Goal: Contribute content: Contribute content

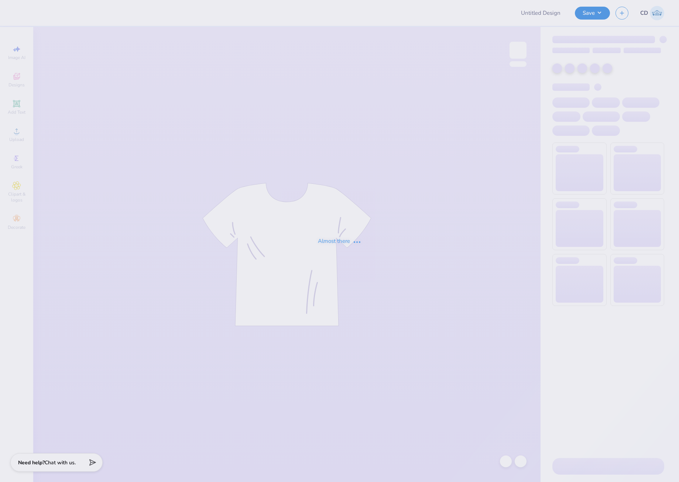
type input "tchi parents weekend shirt"
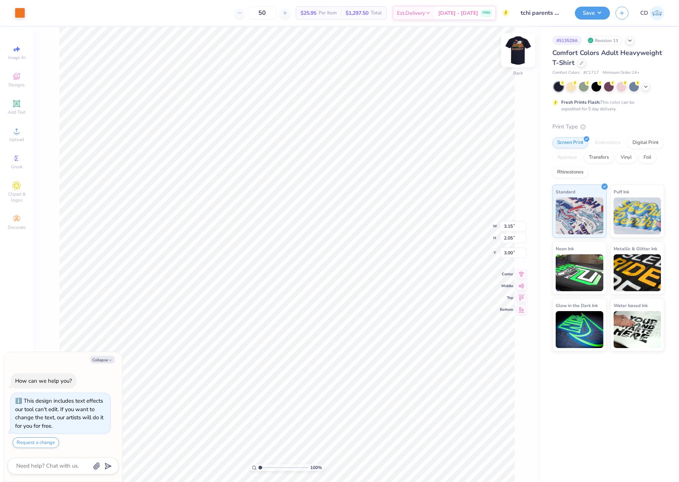
click at [518, 47] on img at bounding box center [518, 50] width 30 height 30
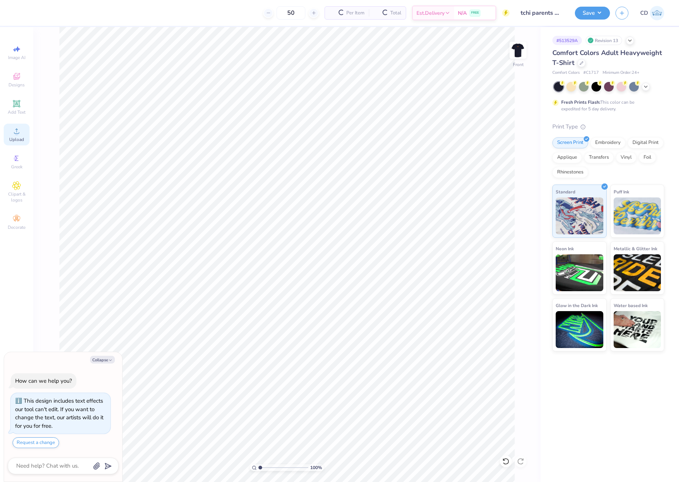
click at [19, 130] on icon at bounding box center [16, 131] width 9 height 9
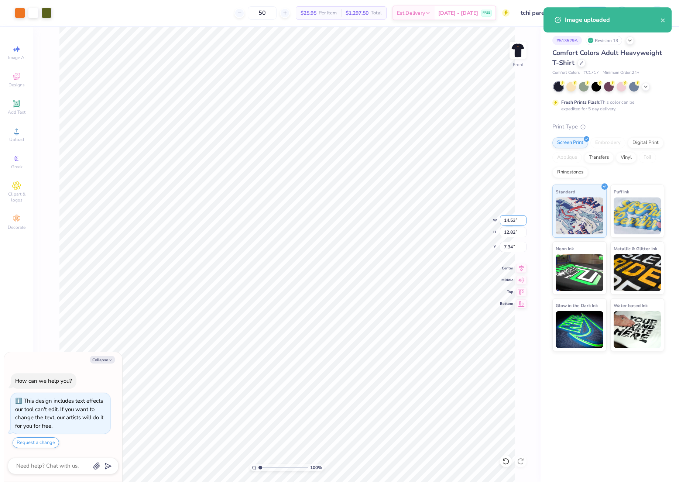
type textarea "x"
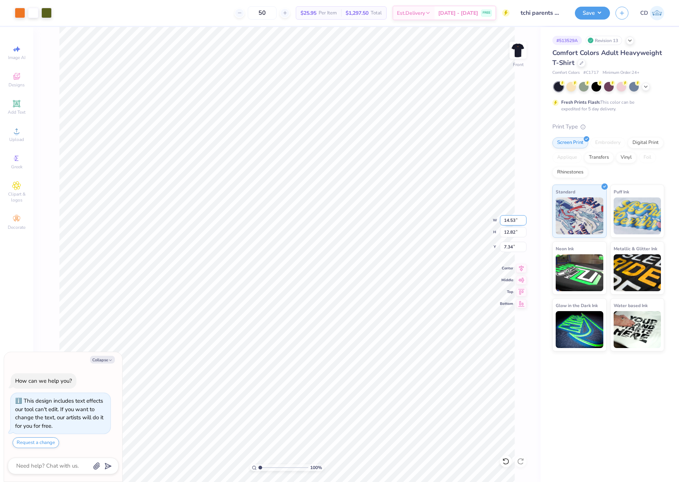
drag, startPoint x: 505, startPoint y: 222, endPoint x: 518, endPoint y: 223, distance: 13.7
click at [518, 223] on input "14.53" at bounding box center [513, 220] width 27 height 10
type input "12.5"
type textarea "x"
type input "12.50"
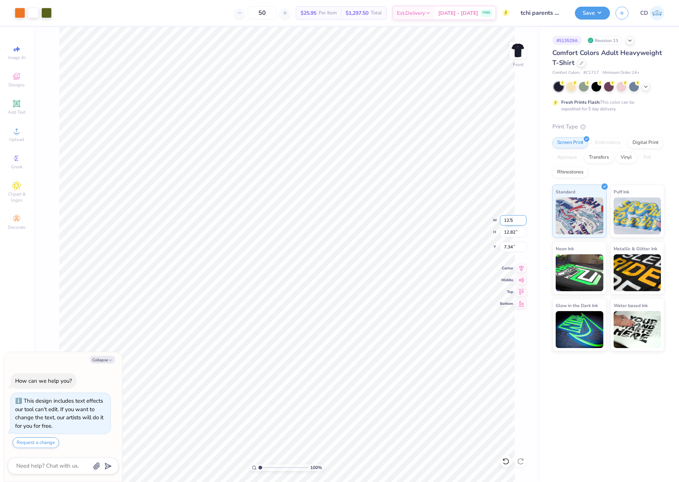
type input "11.03"
drag, startPoint x: 502, startPoint y: 243, endPoint x: 513, endPoint y: 245, distance: 11.3
click at [513, 245] on input "8.23" at bounding box center [513, 247] width 27 height 10
type input "3"
type textarea "x"
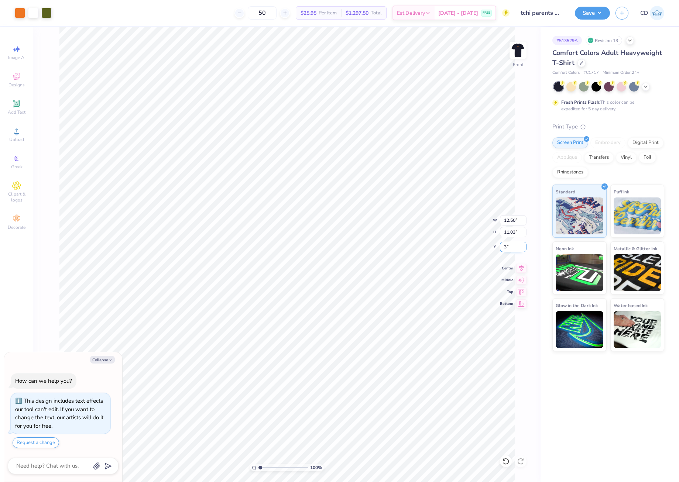
type input "3.00"
click at [584, 14] on button "Save" at bounding box center [591, 12] width 35 height 13
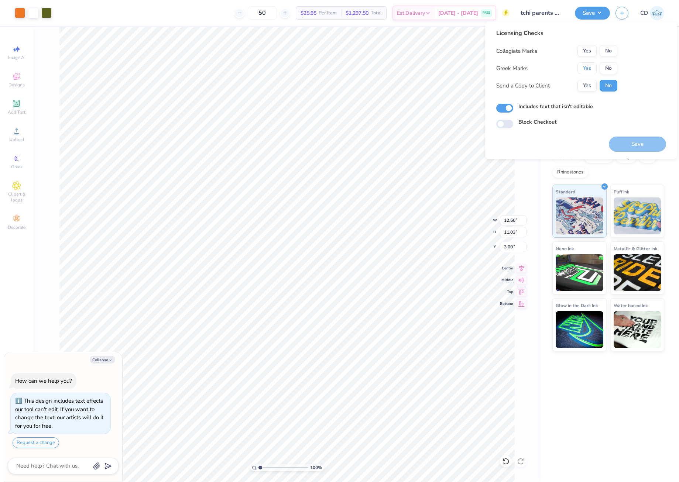
click at [586, 66] on button "Yes" at bounding box center [586, 68] width 19 height 12
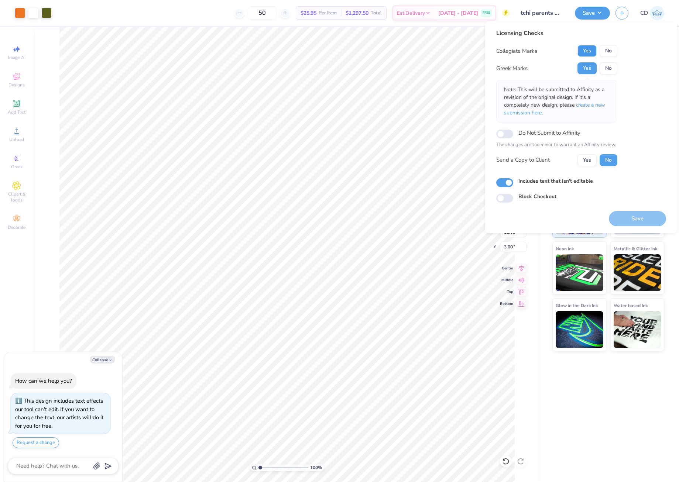
click at [587, 53] on button "Yes" at bounding box center [586, 51] width 19 height 12
click at [640, 220] on button "Save" at bounding box center [636, 218] width 57 height 15
type textarea "x"
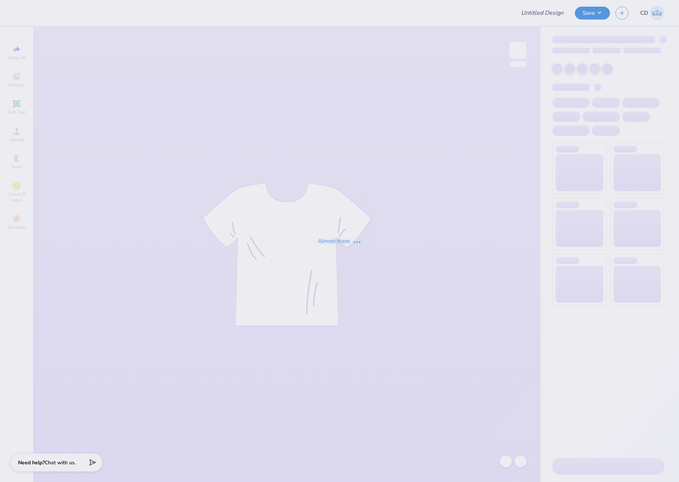
type input "Kappa Sigma Parents Weekend"
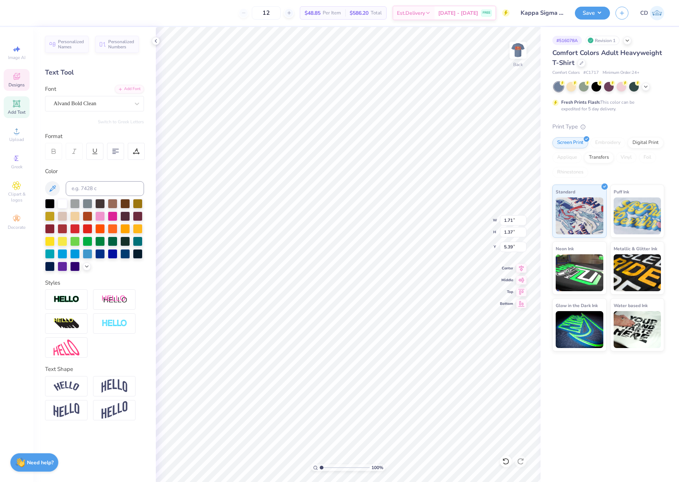
scroll to position [6, 1]
type input "0.64"
type input "1.38"
type input "1.71"
type input "1.37"
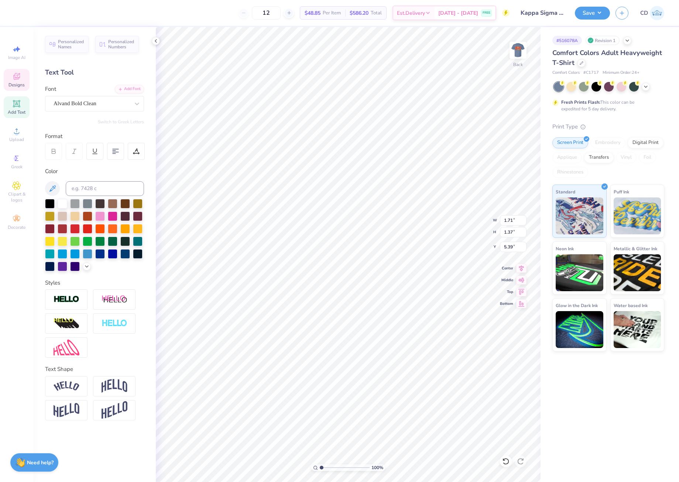
scroll to position [6, 1]
type textarea "KSIG"
click at [519, 265] on icon at bounding box center [521, 267] width 10 height 9
type input "3.20"
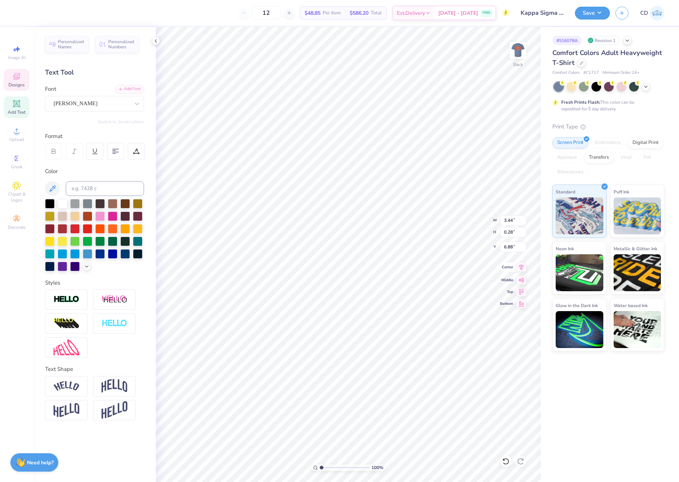
type input "1.37"
type input "5.39"
click at [519, 264] on icon at bounding box center [521, 267] width 10 height 9
type input "5.32"
click at [518, 267] on icon at bounding box center [521, 267] width 10 height 9
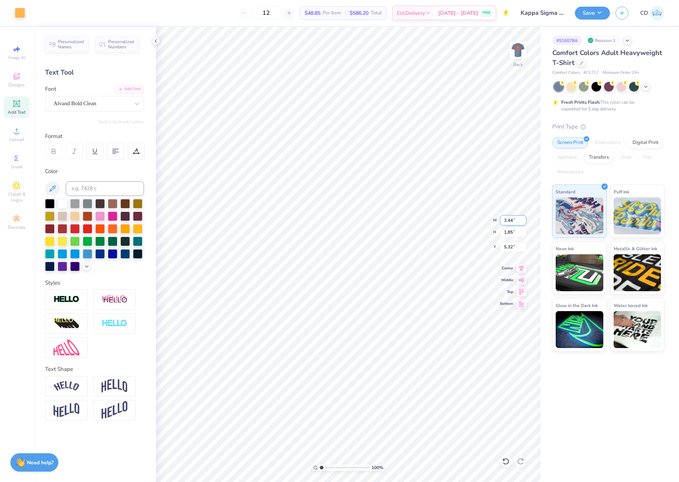
drag, startPoint x: 507, startPoint y: 221, endPoint x: 515, endPoint y: 220, distance: 8.3
click at [514, 221] on input "3.44" at bounding box center [513, 220] width 27 height 10
type input "3.40"
type input "1.83"
type input "5.33"
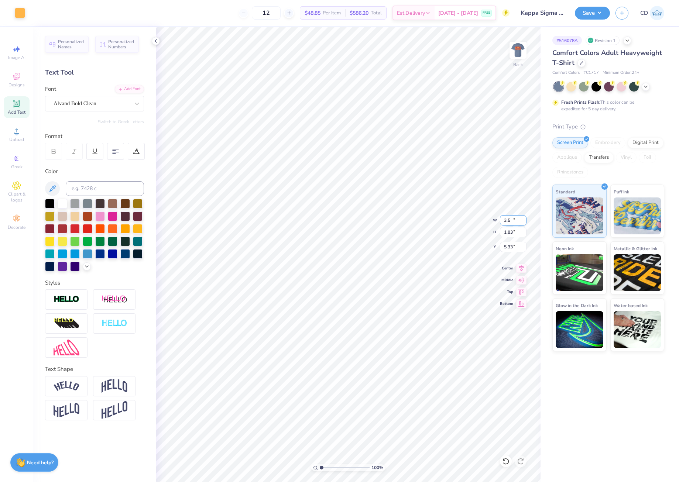
type input "3.50"
type input "1.88"
drag, startPoint x: 502, startPoint y: 245, endPoint x: 512, endPoint y: 246, distance: 10.4
click at [512, 246] on input "5.30" at bounding box center [513, 247] width 27 height 10
type input "3.00"
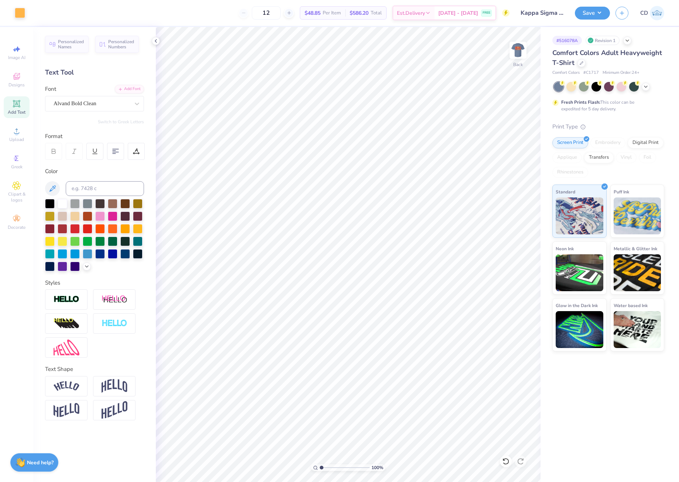
drag, startPoint x: 517, startPoint y: 48, endPoint x: 474, endPoint y: 0, distance: 64.6
click at [517, 47] on img at bounding box center [517, 50] width 15 height 15
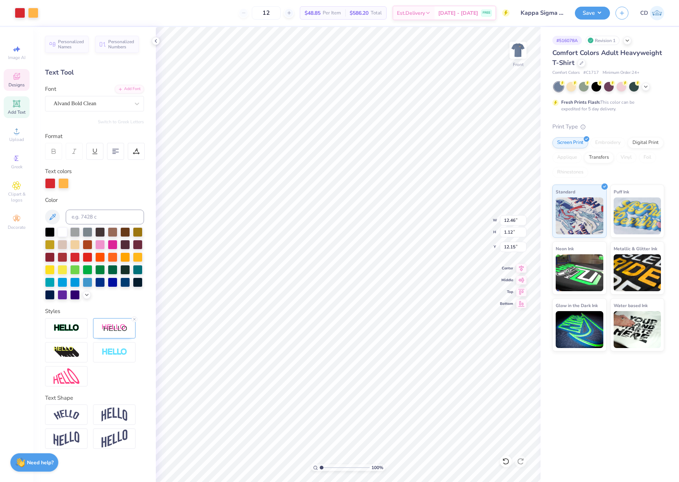
type input "12.46"
type input "1.12"
type input "12.15"
type textarea "KAPPA SIGMA"
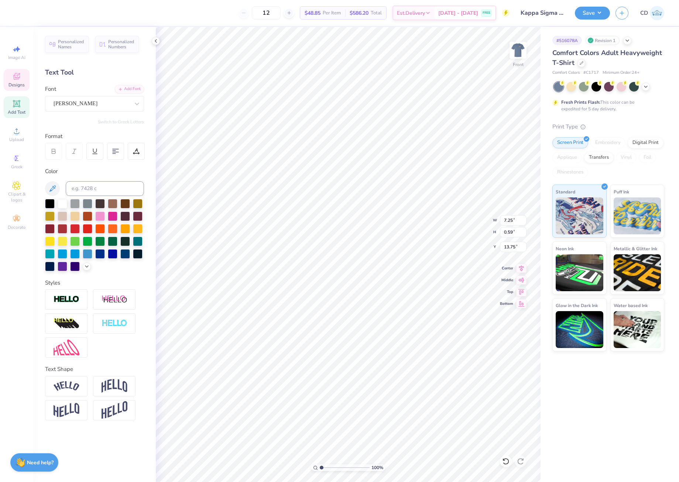
type input "13.45"
type textarea "KS"
type input "8.33"
drag, startPoint x: 503, startPoint y: 247, endPoint x: 513, endPoint y: 249, distance: 10.1
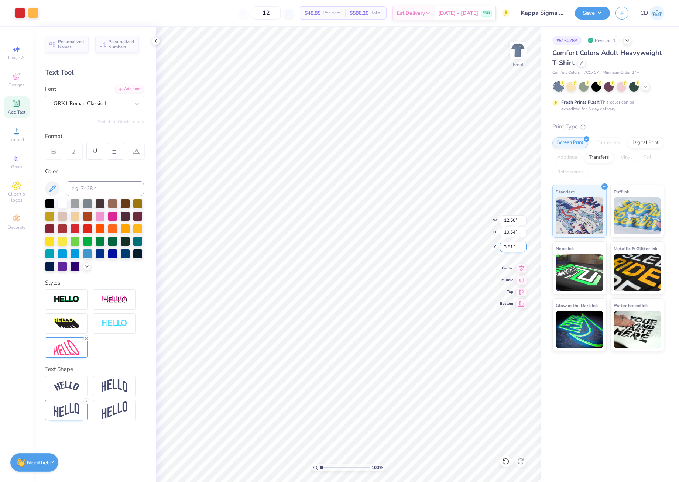
click at [513, 249] on input "3.51" at bounding box center [513, 247] width 27 height 10
type input "3.00"
click at [520, 267] on icon at bounding box center [521, 267] width 5 height 6
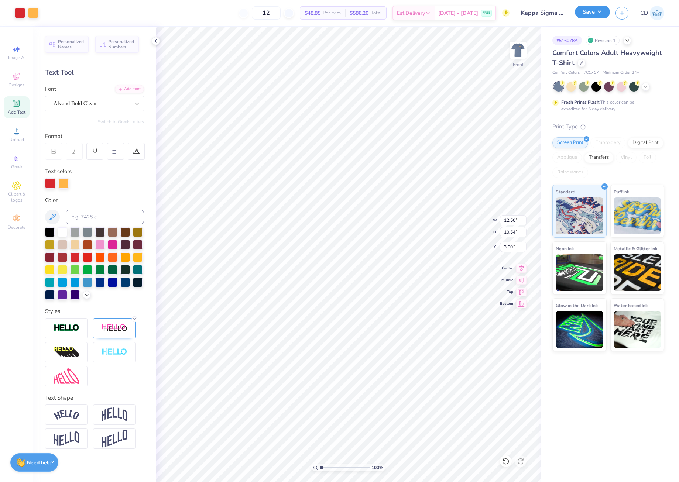
click at [589, 19] on div "Save" at bounding box center [591, 13] width 35 height 13
click at [586, 8] on button "Save" at bounding box center [591, 12] width 35 height 13
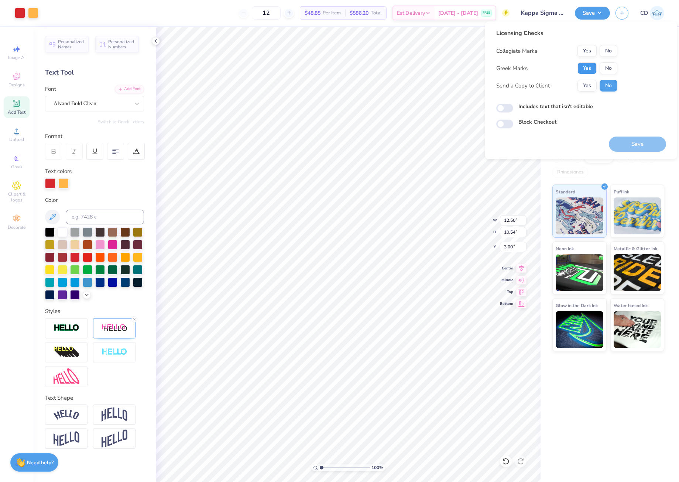
click at [591, 64] on button "Yes" at bounding box center [586, 68] width 19 height 12
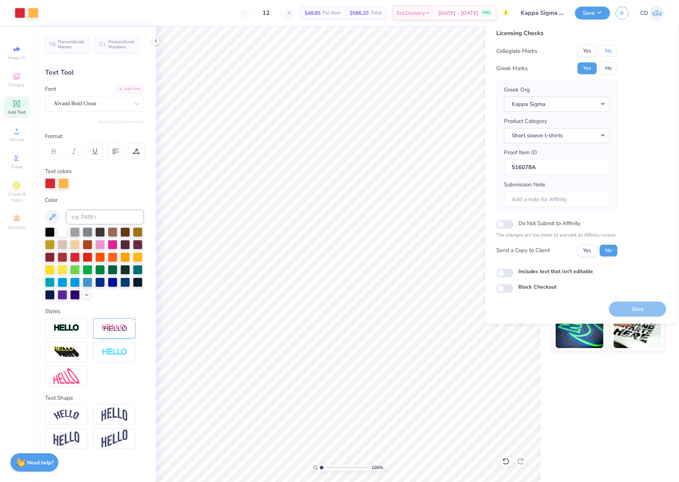
drag, startPoint x: 605, startPoint y: 52, endPoint x: 593, endPoint y: 87, distance: 36.3
click at [605, 52] on button "No" at bounding box center [608, 51] width 18 height 12
click at [631, 307] on button "Save" at bounding box center [636, 308] width 57 height 15
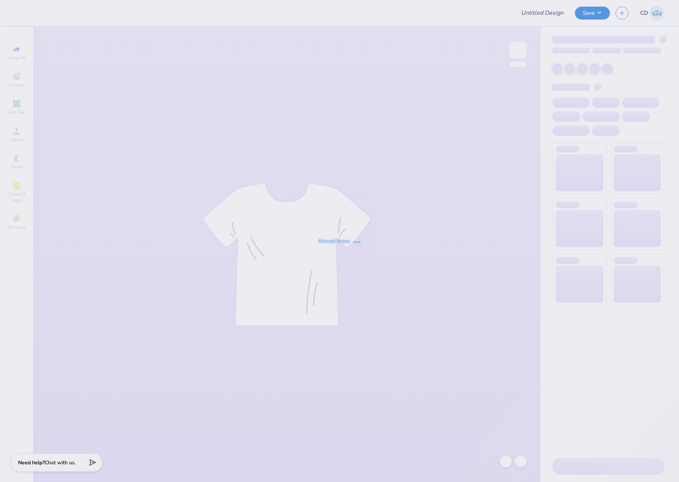
type input "s7"
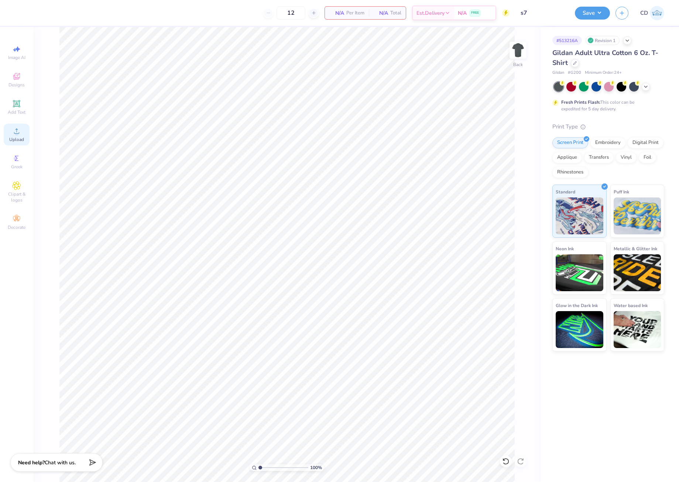
click at [19, 133] on icon at bounding box center [16, 131] width 9 height 9
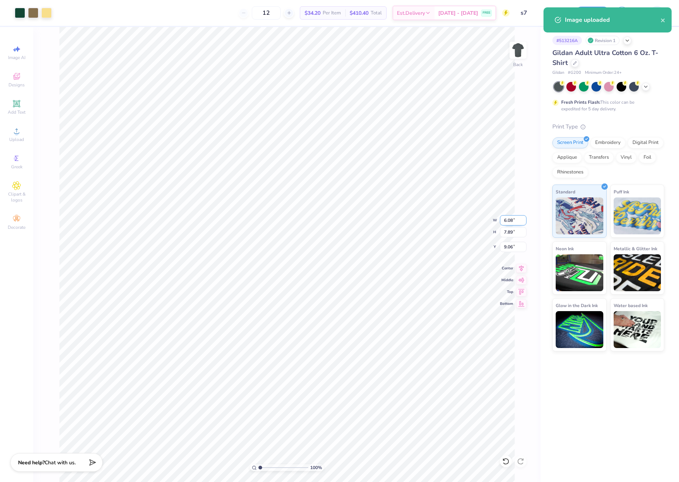
drag, startPoint x: 503, startPoint y: 221, endPoint x: 517, endPoint y: 224, distance: 14.3
click at [517, 224] on input "6.08" at bounding box center [513, 220] width 27 height 10
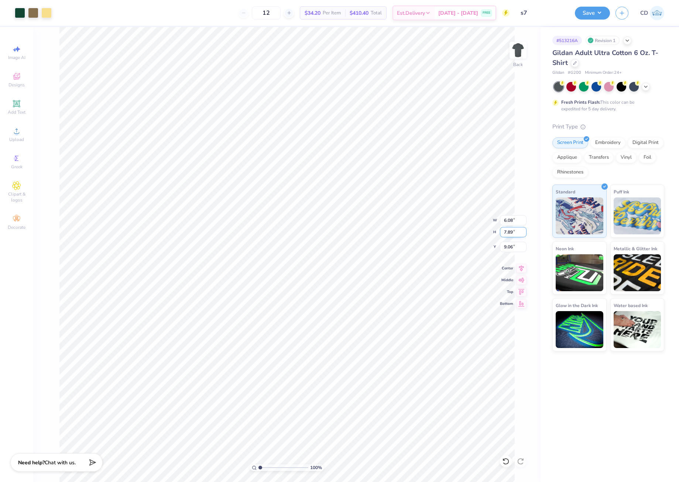
drag, startPoint x: 504, startPoint y: 231, endPoint x: 521, endPoint y: 233, distance: 17.8
click at [521, 233] on input "7.89" at bounding box center [513, 232] width 27 height 10
type input "3.5"
type input "2.70"
type input "3.50"
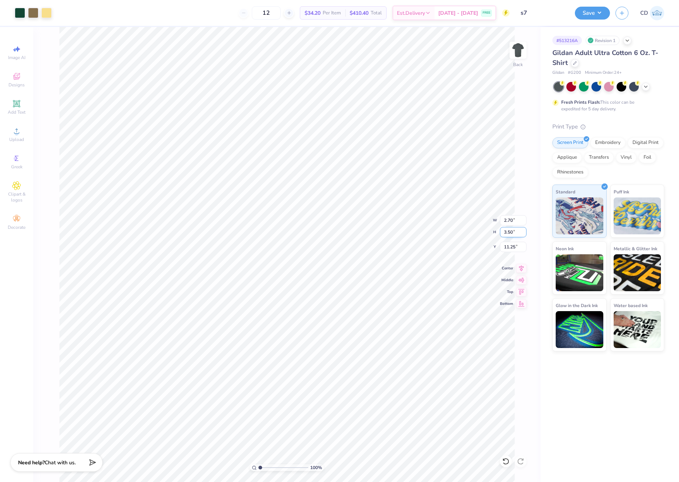
type input "3.00"
click at [586, 14] on button "Save" at bounding box center [591, 12] width 35 height 13
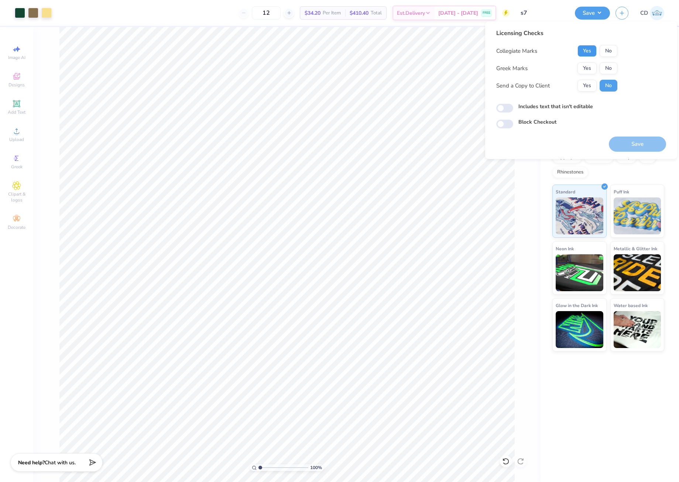
click at [588, 54] on button "Yes" at bounding box center [586, 51] width 19 height 12
click at [614, 68] on button "No" at bounding box center [608, 68] width 18 height 12
drag, startPoint x: 506, startPoint y: 109, endPoint x: 582, endPoint y: 135, distance: 80.2
click at [507, 109] on input "Includes text that isn't editable" at bounding box center [504, 108] width 17 height 9
checkbox input "true"
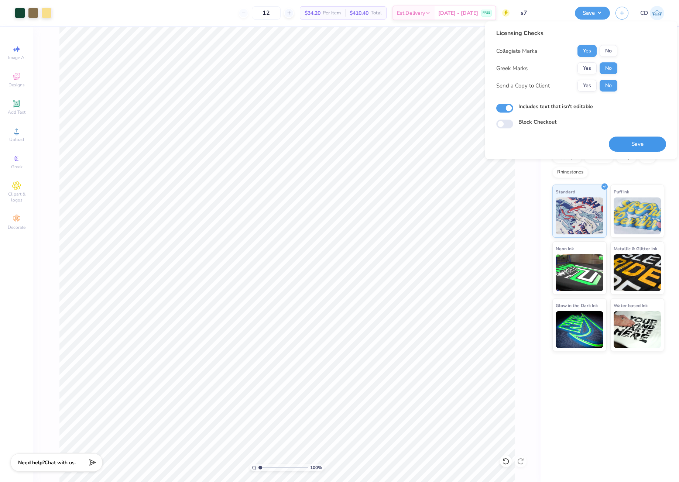
click at [638, 151] on button "Save" at bounding box center [636, 144] width 57 height 15
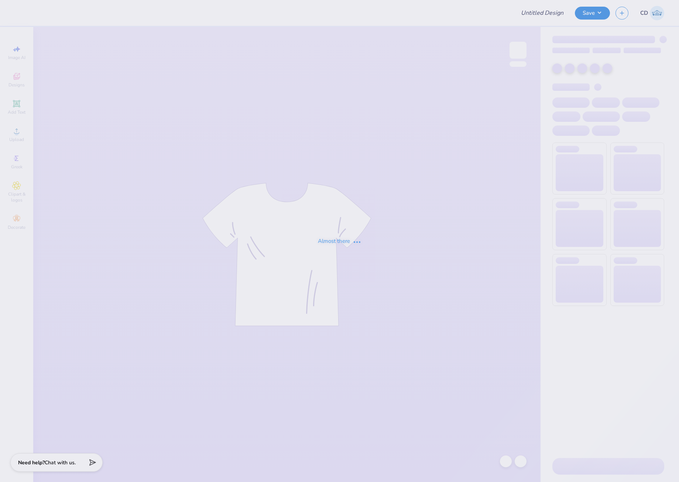
type input "SK Red Crew"
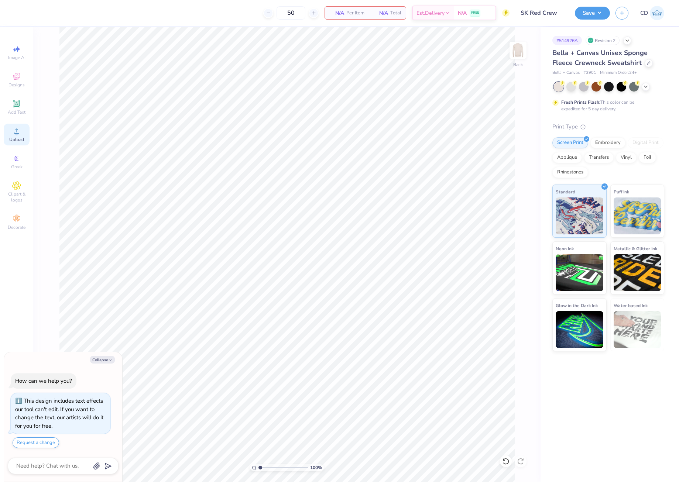
click at [21, 138] on span "Upload" at bounding box center [16, 140] width 15 height 6
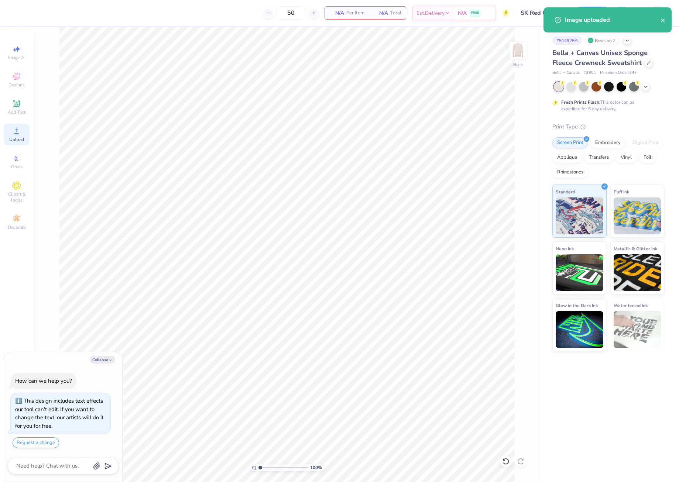
click at [21, 134] on icon at bounding box center [16, 131] width 9 height 9
type textarea "x"
drag, startPoint x: 502, startPoint y: 222, endPoint x: 516, endPoint y: 220, distance: 14.5
click at [516, 220] on input "15.00" at bounding box center [513, 220] width 27 height 10
type input "12.5"
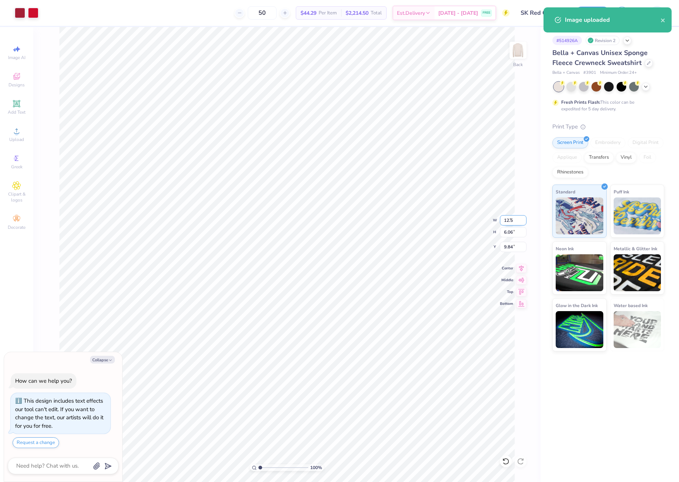
type textarea "x"
type input "12.50"
type input "5.05"
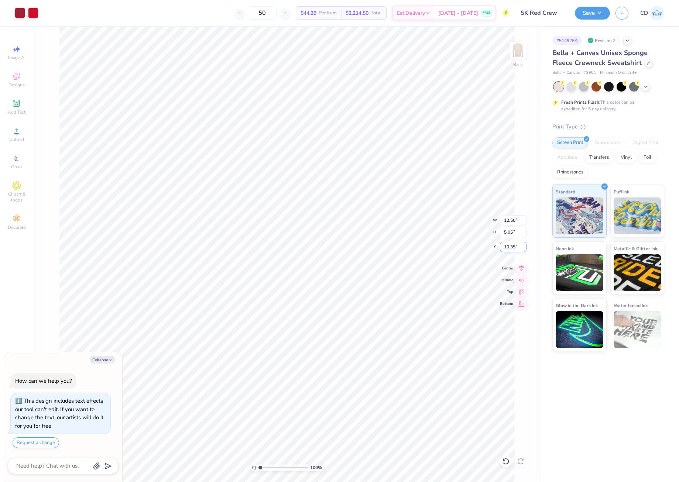
drag, startPoint x: 503, startPoint y: 249, endPoint x: 518, endPoint y: 250, distance: 15.2
click at [518, 250] on input "10.35" at bounding box center [513, 247] width 27 height 10
type input "3"
type textarea "x"
type input "3.00"
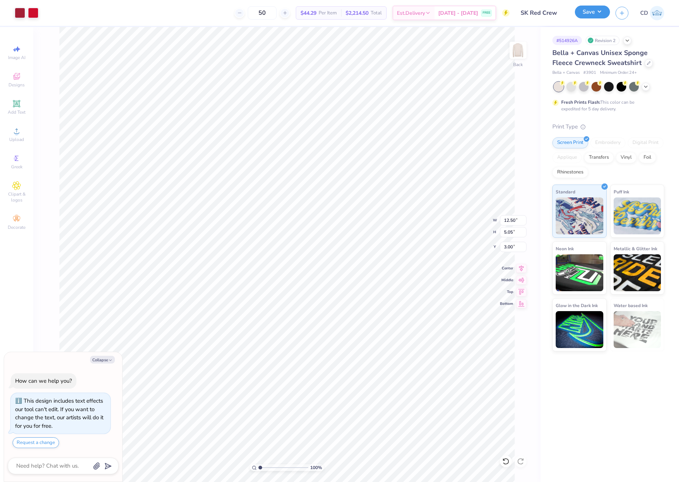
click at [588, 10] on button "Save" at bounding box center [591, 12] width 35 height 13
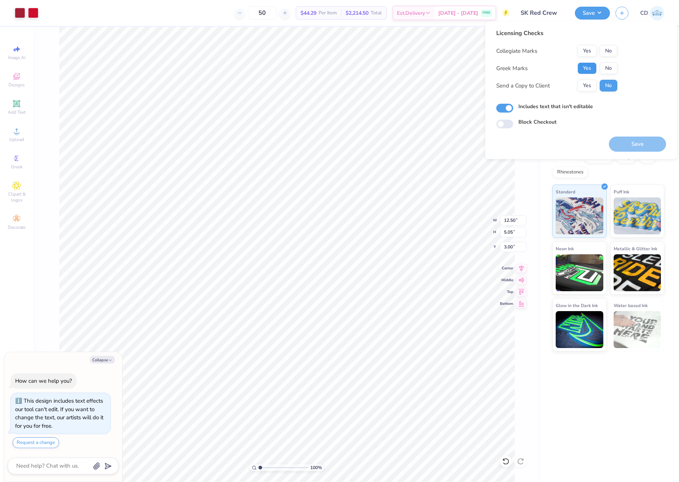
click at [584, 68] on button "Yes" at bounding box center [586, 68] width 19 height 12
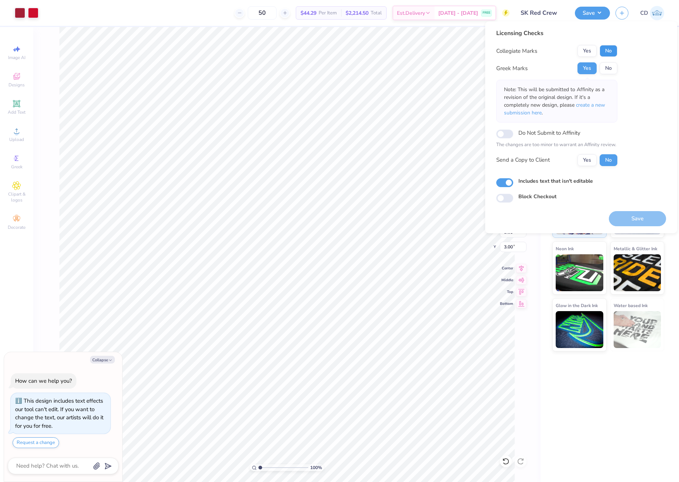
click at [612, 51] on button "No" at bounding box center [608, 51] width 18 height 12
click at [592, 103] on span "create a new submission here" at bounding box center [554, 108] width 101 height 15
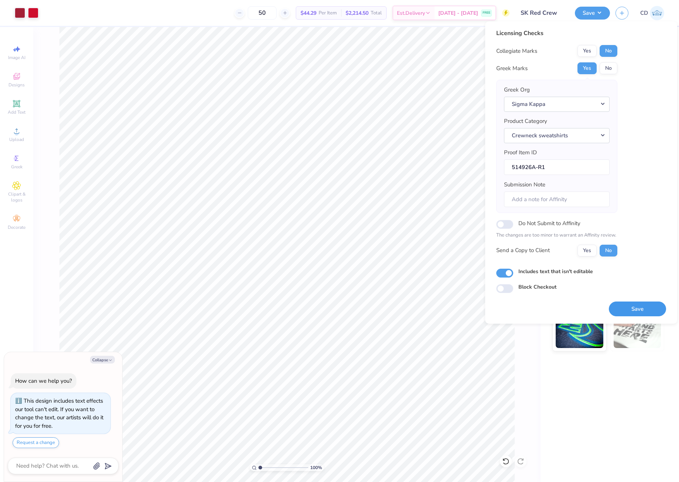
click at [640, 307] on button "Save" at bounding box center [636, 308] width 57 height 15
type textarea "x"
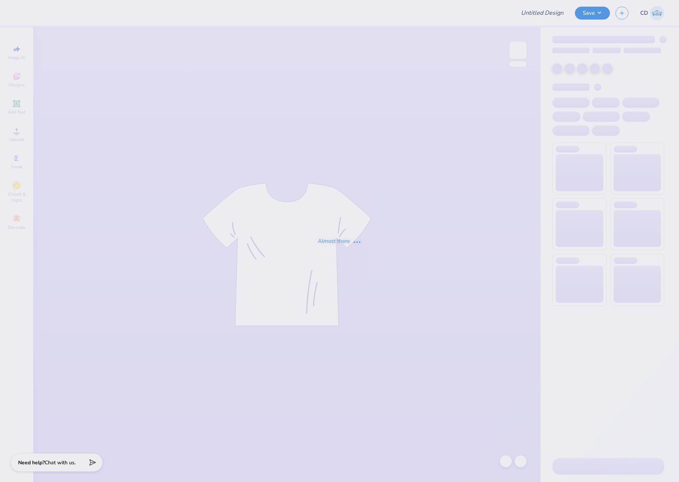
type input "Pi Beta Phi Family Weekend"
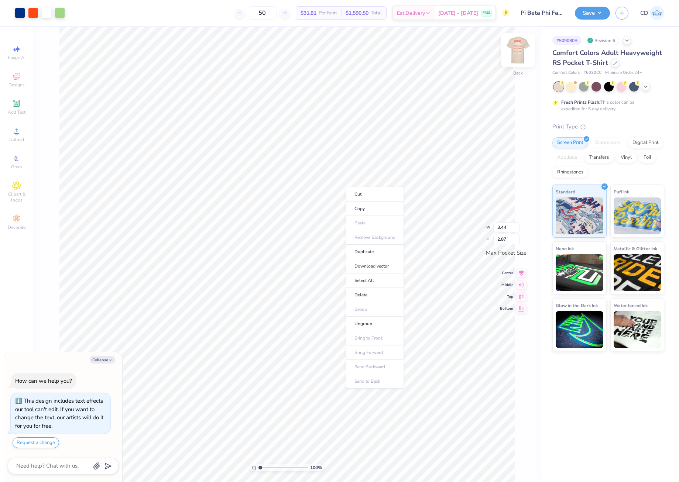
click at [367, 196] on li "Cut" at bounding box center [375, 194] width 58 height 15
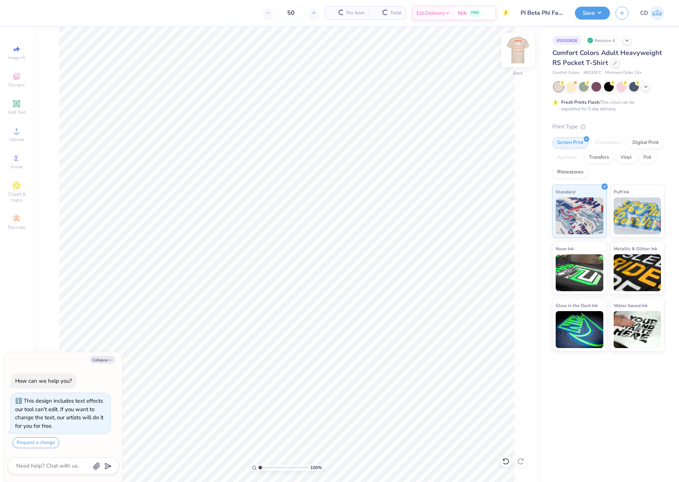
click at [522, 48] on img at bounding box center [518, 50] width 30 height 30
click at [292, 232] on li "Paste" at bounding box center [297, 233] width 58 height 14
type textarea "x"
drag, startPoint x: 501, startPoint y: 221, endPoint x: 515, endPoint y: 221, distance: 14.4
click at [515, 221] on input "3.54" at bounding box center [513, 220] width 27 height 10
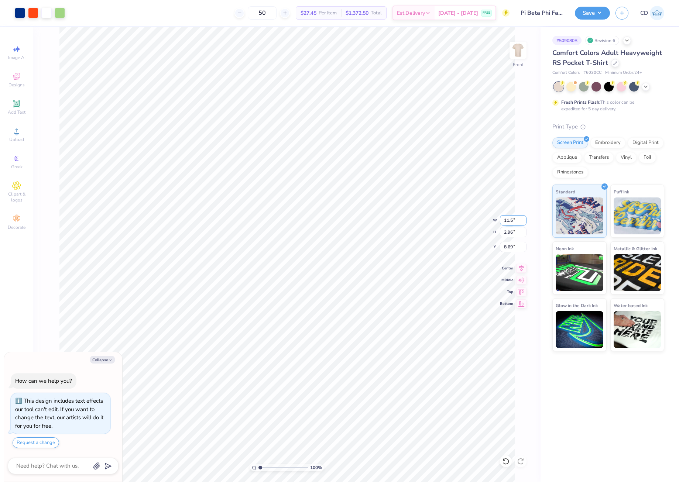
type input "11.5"
type textarea "x"
type input "11.50"
type input "9.60"
type input "5.36"
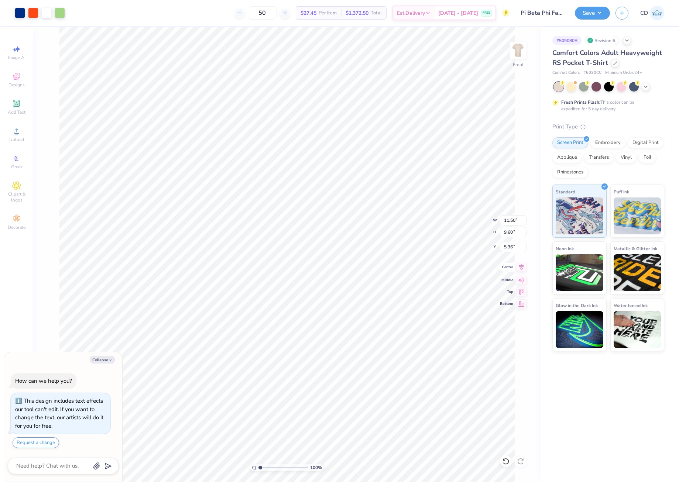
click at [521, 269] on icon at bounding box center [521, 267] width 5 height 6
type textarea "x"
drag, startPoint x: 503, startPoint y: 246, endPoint x: 513, endPoint y: 248, distance: 10.6
click at [513, 248] on input "5.36" at bounding box center [513, 247] width 27 height 10
type input "3"
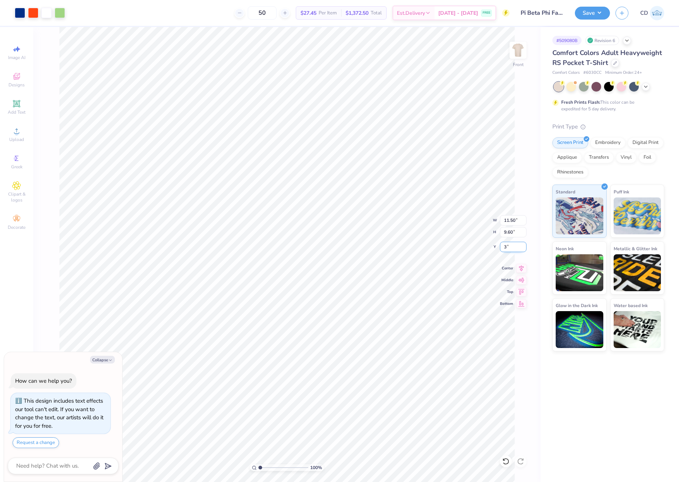
type textarea "x"
type input "3.00"
click at [515, 45] on img at bounding box center [518, 50] width 30 height 30
click at [15, 102] on icon at bounding box center [17, 104] width 6 height 6
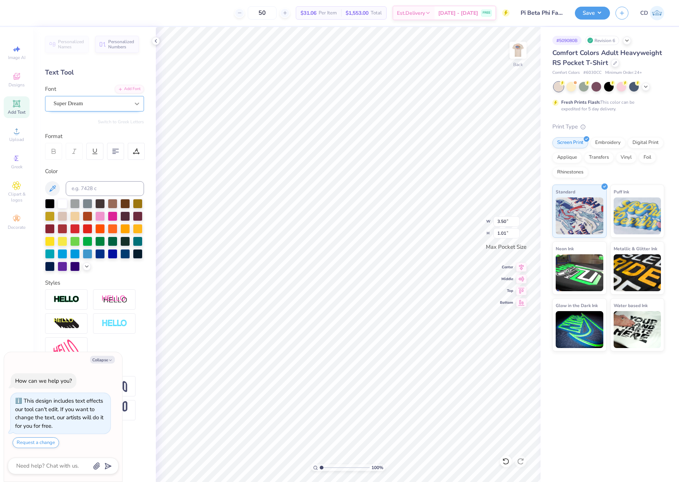
click at [137, 105] on icon at bounding box center [137, 104] width 4 height 3
type textarea "x"
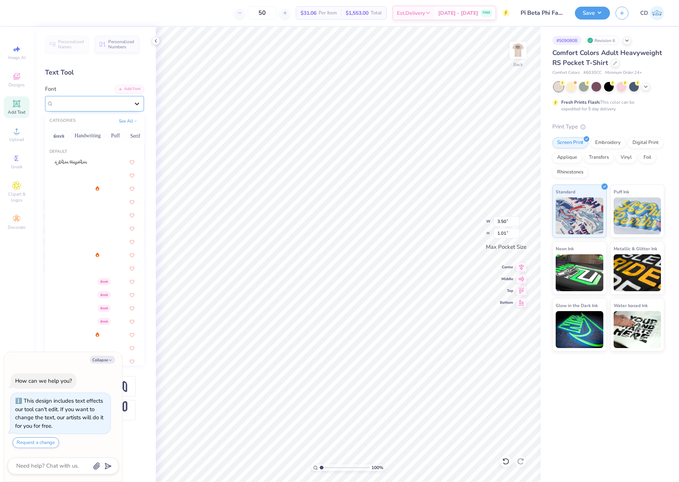
type input "c"
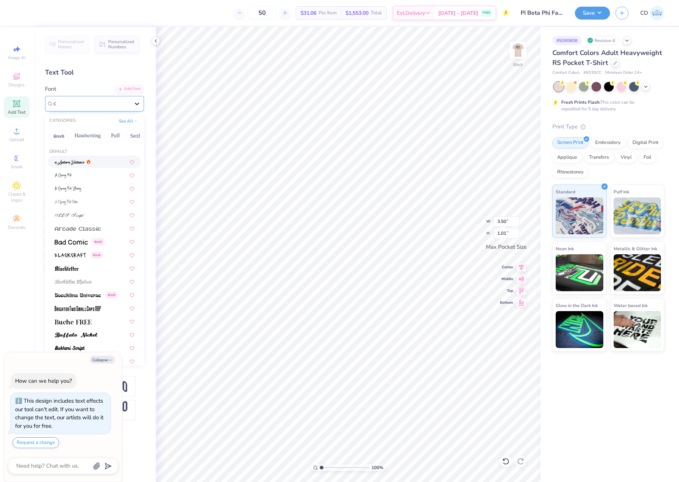
type textarea "x"
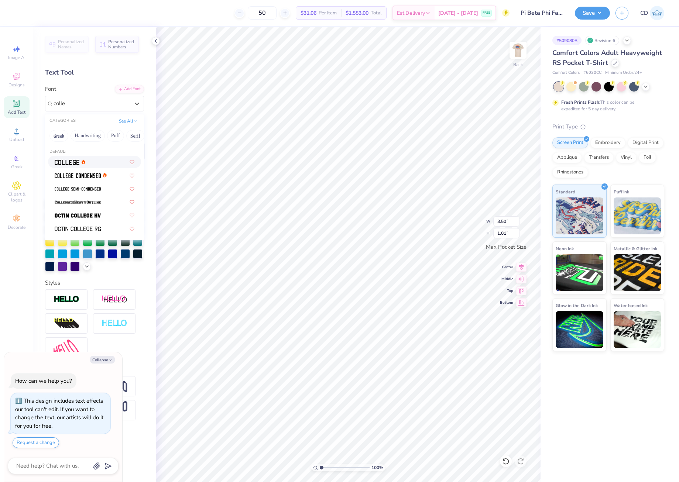
click at [96, 164] on div at bounding box center [95, 162] width 80 height 8
type input "colle"
type textarea "x"
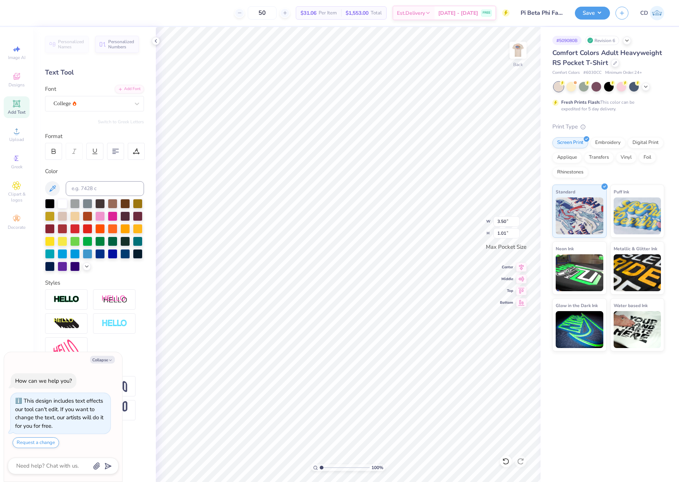
type textarea "x"
type input "3.18"
type input "0.99"
type textarea "x"
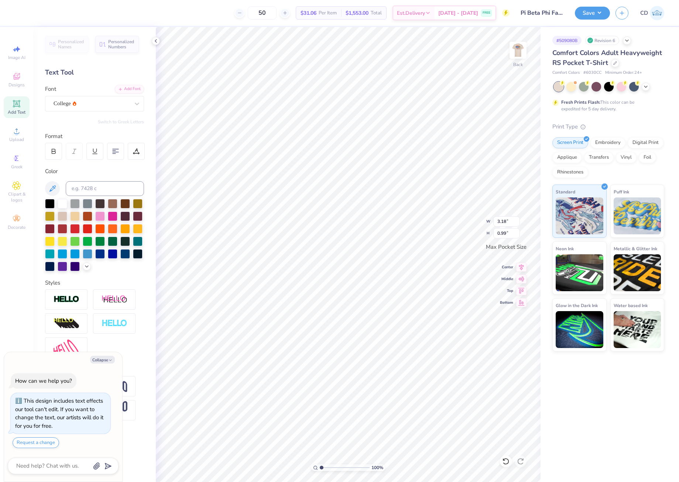
type textarea "P"
type textarea "x"
type textarea "PI"
type textarea "x"
type textarea "PI"
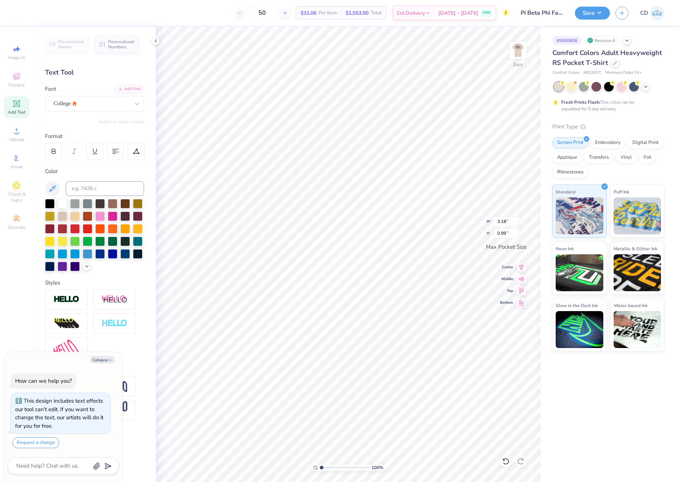
type textarea "x"
type textarea "PI B"
type textarea "x"
type textarea "PI BE"
type textarea "x"
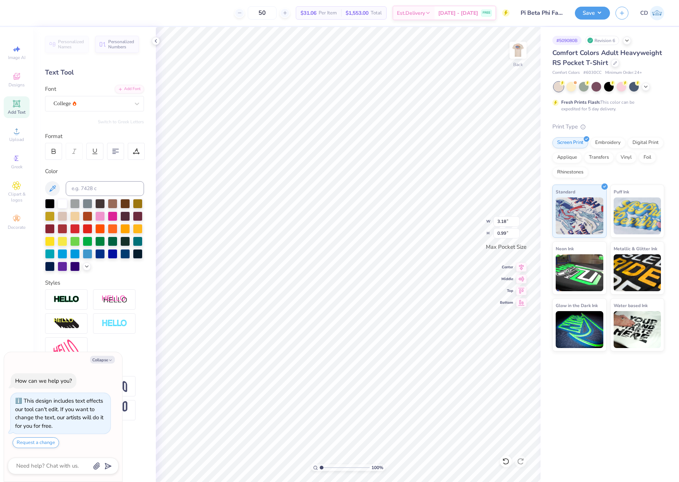
type textarea "PI BET"
type textarea "x"
type textarea "PI BETA"
type textarea "x"
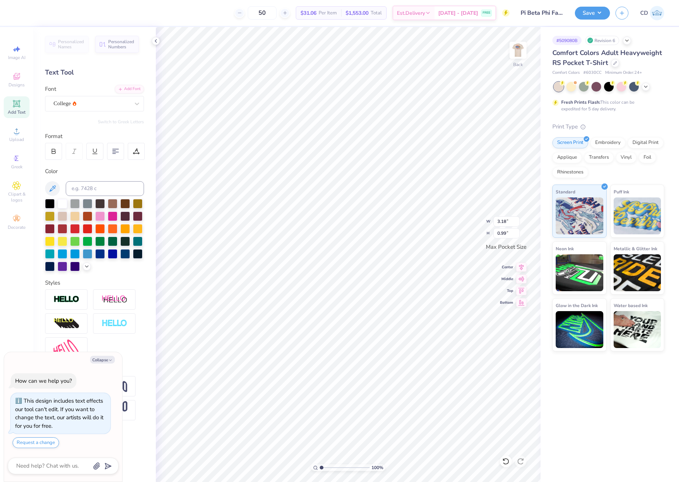
type textarea "PI BETA"
type textarea "x"
type textarea "PI BETA P"
type textarea "x"
type textarea "PI BETA PH"
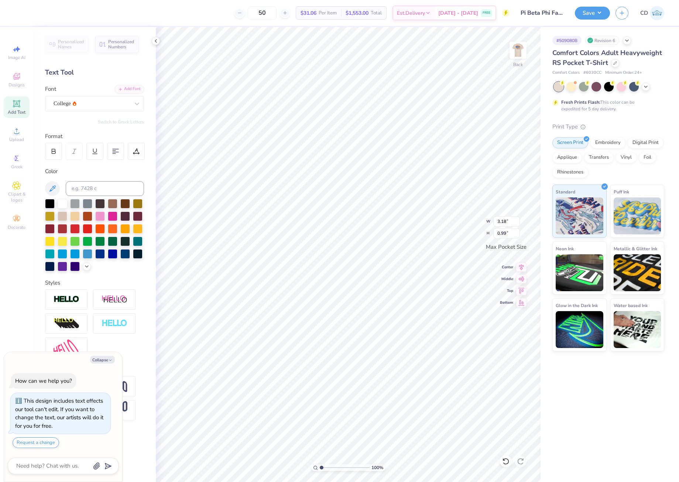
scroll to position [6, 2]
type textarea "x"
type textarea "PI BETA PHI"
click at [517, 51] on img at bounding box center [518, 50] width 30 height 30
click at [520, 55] on img at bounding box center [517, 50] width 15 height 15
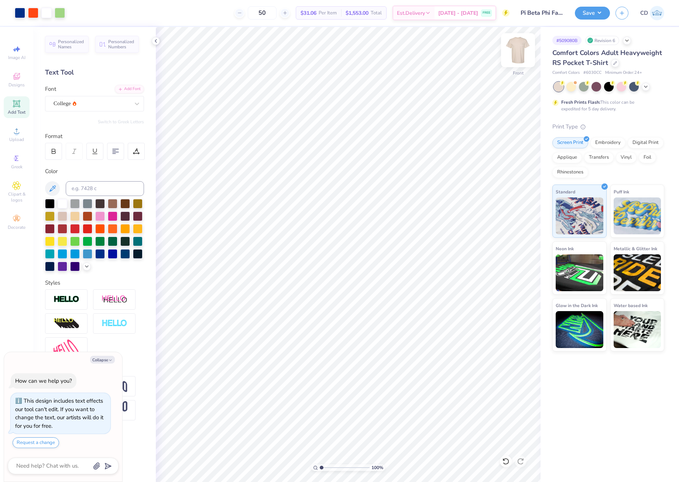
click at [524, 47] on img at bounding box center [518, 50] width 30 height 30
type textarea "x"
click at [96, 190] on input at bounding box center [105, 188] width 78 height 15
type input "172"
click at [443, 244] on li "Duplicate" at bounding box center [451, 245] width 58 height 14
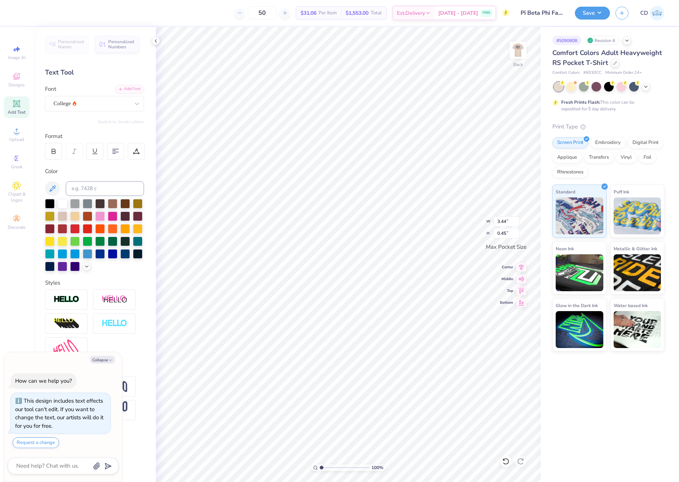
scroll to position [6, 1]
type textarea "x"
type textarea "F"
type textarea "x"
type textarea "FAL"
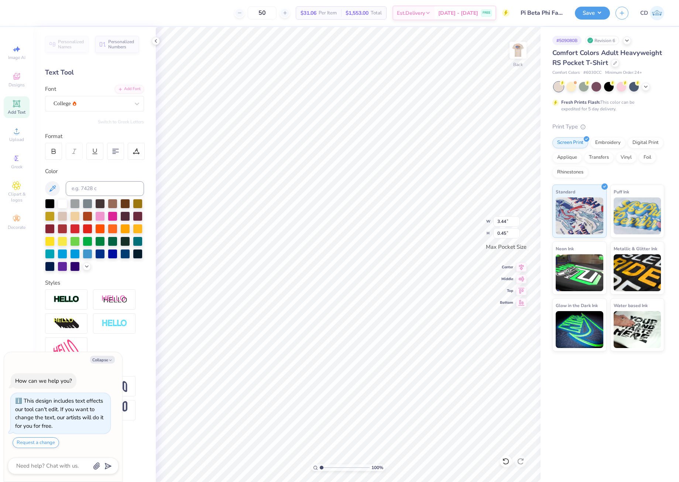
type textarea "x"
type textarea "FALL"
type textarea "x"
type textarea "FALL"
type textarea "x"
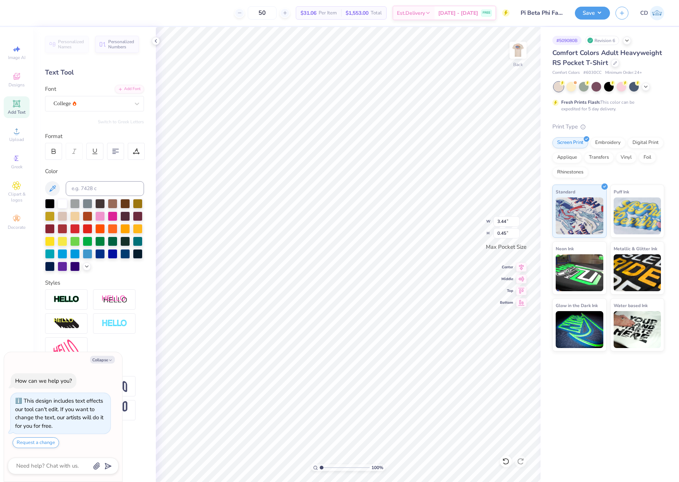
type textarea "FALL F"
type textarea "x"
type textarea "FALL FA"
type textarea "x"
type textarea "FALL FAM"
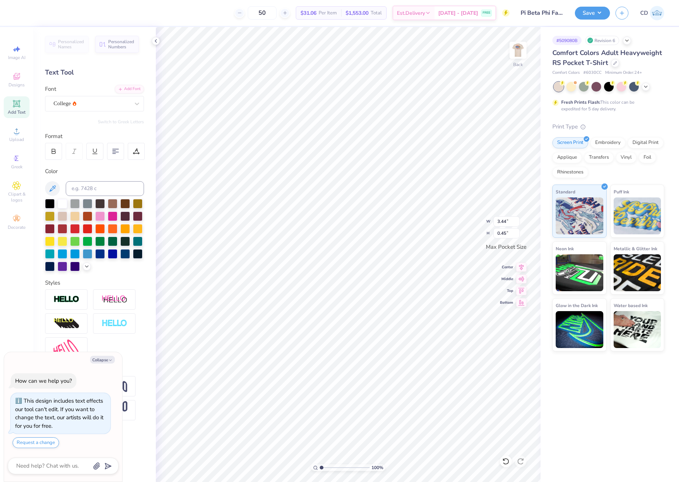
type textarea "x"
type textarea "FALL FAMI"
type textarea "x"
type textarea "FALL FAMIL"
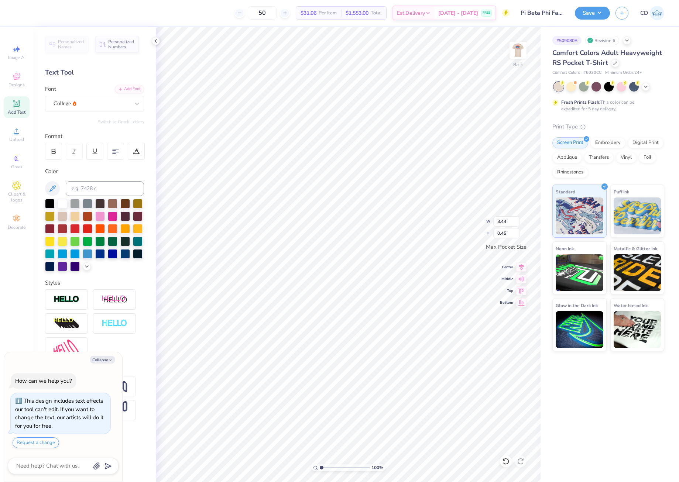
type textarea "x"
type textarea "FALL FAMILY"
type textarea "x"
type textarea "FALL FAMILY"
type textarea "x"
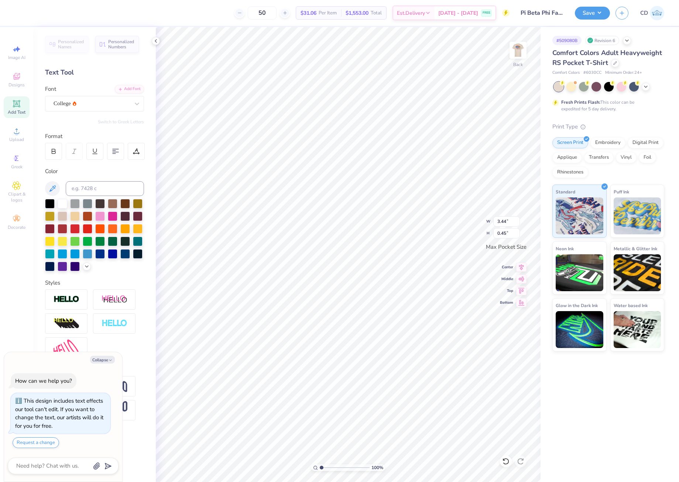
type textarea "FALL FAMILY W"
type textarea "x"
type textarea "FALL FAMILY WE"
type textarea "x"
type textarea "FALL FAMILY WEEK"
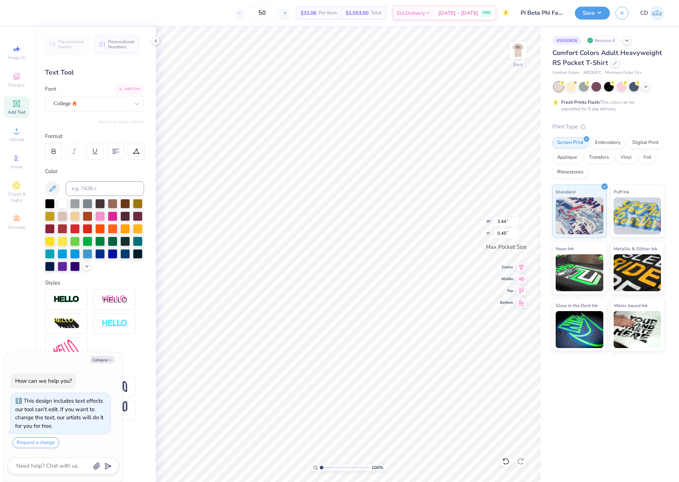
type textarea "x"
type textarea "FALL FAMILY WEEKE"
type textarea "x"
type textarea "FALL FAMILY WEEKEN"
type textarea "x"
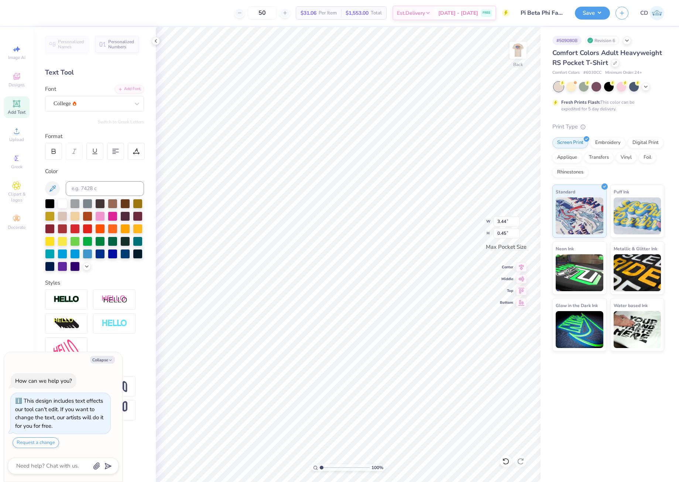
type textarea "FALL FAMILY WEEKEND"
type textarea "x"
click at [102, 193] on input at bounding box center [105, 188] width 78 height 15
type input "287"
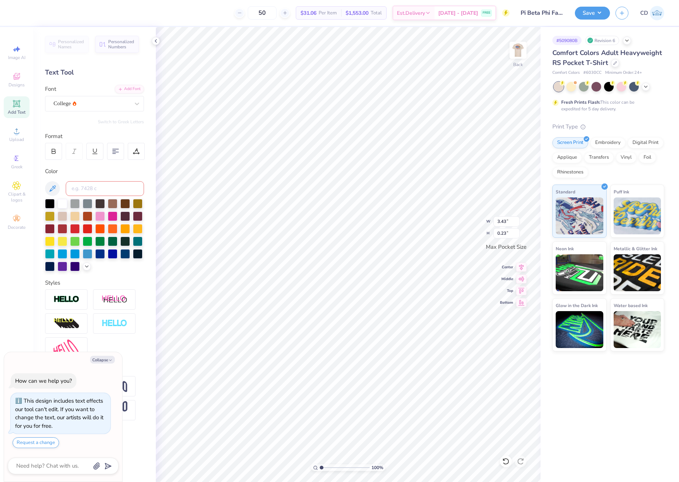
type textarea "x"
type input "c"
type textarea "x"
drag, startPoint x: 501, startPoint y: 221, endPoint x: 507, endPoint y: 221, distance: 5.2
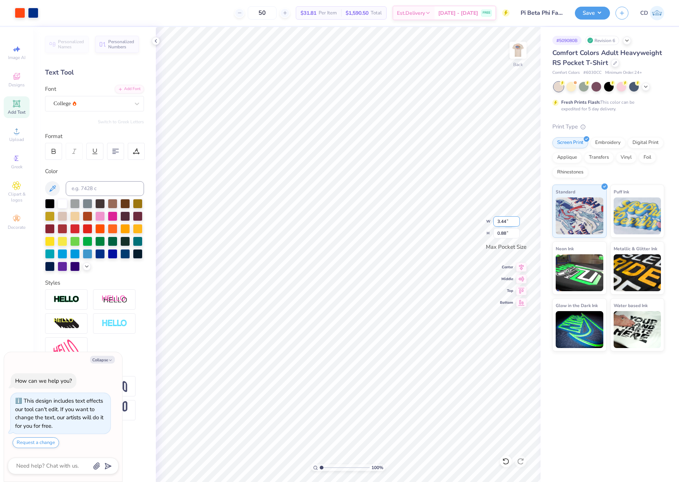
click at [507, 221] on input "3.44" at bounding box center [506, 221] width 27 height 10
type input "3.5"
type textarea "x"
type input "3.50"
type input "0.89"
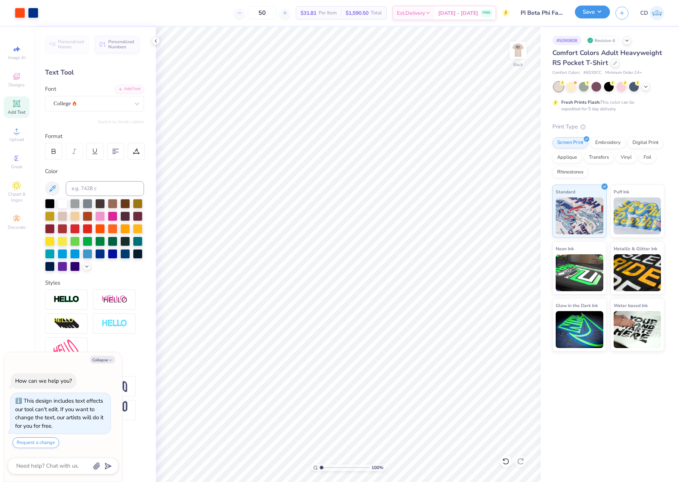
click at [586, 15] on button "Save" at bounding box center [591, 12] width 35 height 13
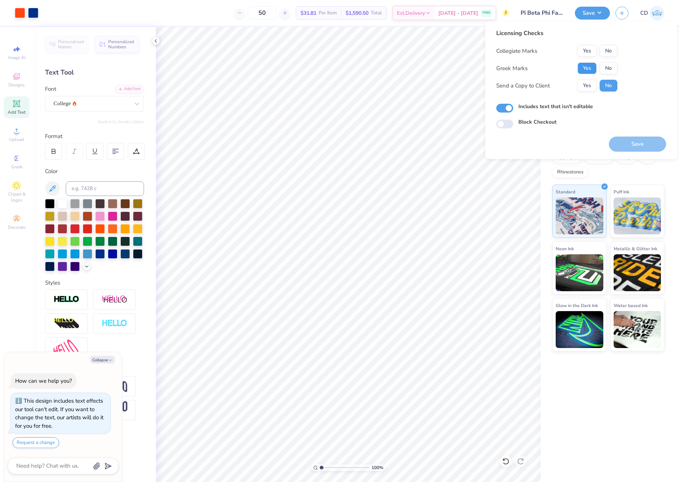
click at [587, 72] on button "Yes" at bounding box center [586, 68] width 19 height 12
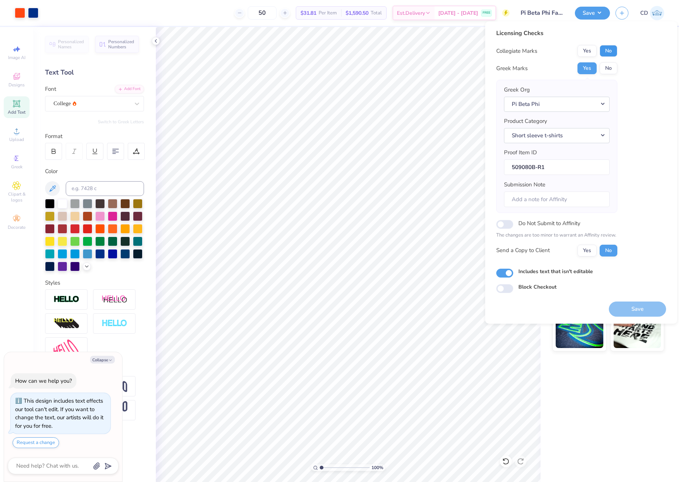
click at [604, 52] on button "No" at bounding box center [608, 51] width 18 height 12
drag, startPoint x: 588, startPoint y: 49, endPoint x: 587, endPoint y: 62, distance: 12.2
click at [588, 49] on button "Yes" at bounding box center [586, 51] width 19 height 12
click at [637, 308] on button "Save" at bounding box center [636, 308] width 57 height 15
type textarea "x"
